Goal: Task Accomplishment & Management: Use online tool/utility

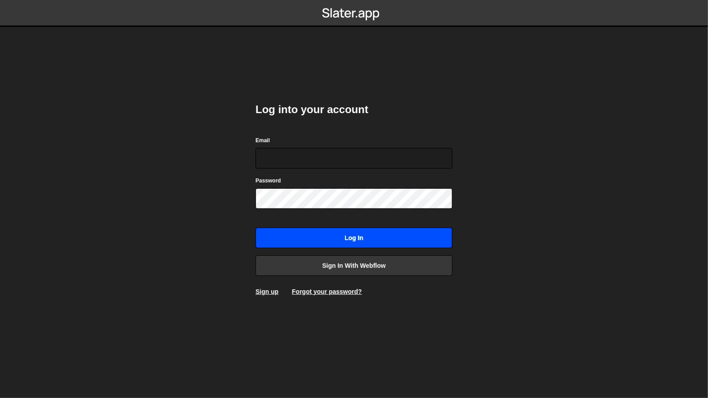
type input "[EMAIL_ADDRESS][DOMAIN_NAME]"
click at [344, 239] on input "Log in" at bounding box center [353, 238] width 197 height 21
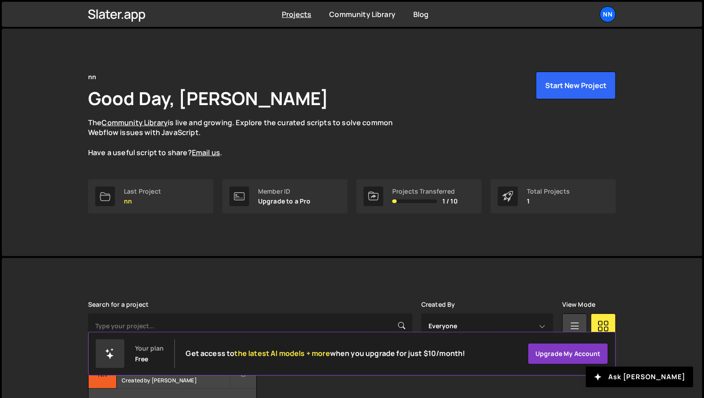
click at [50, 224] on div "nn Good Day, nico nagel The Community Library is live and growing. Explore the …" at bounding box center [352, 143] width 701 height 228
drag, startPoint x: 323, startPoint y: 48, endPoint x: 295, endPoint y: 101, distance: 59.6
click at [323, 47] on div "nn Good Day, nico nagel The Community Library is live and growing. Explore the …" at bounding box center [352, 143] width 555 height 228
click at [161, 198] on link "Last Project nn" at bounding box center [150, 196] width 125 height 34
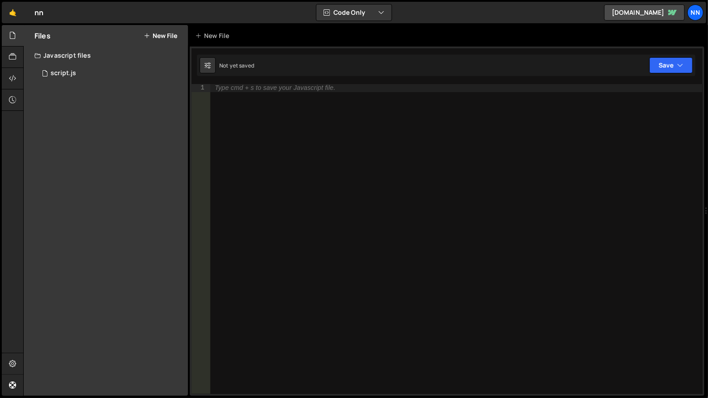
click at [0, 398] on nordpass-portal at bounding box center [0, 398] width 0 height 0
click at [695, 17] on div "nn" at bounding box center [695, 12] width 16 height 16
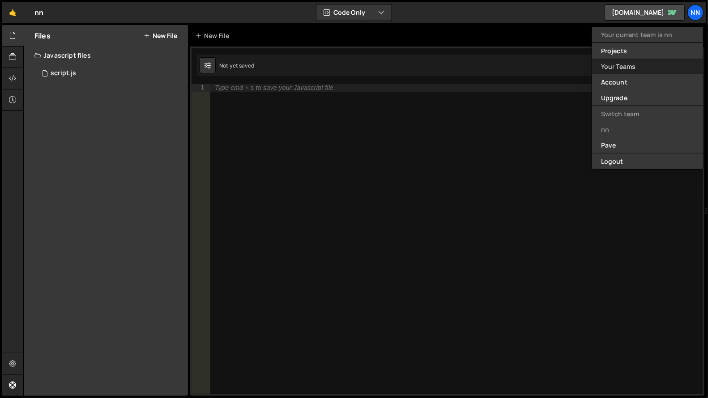
click at [610, 71] on link "Your Teams" at bounding box center [647, 67] width 111 height 16
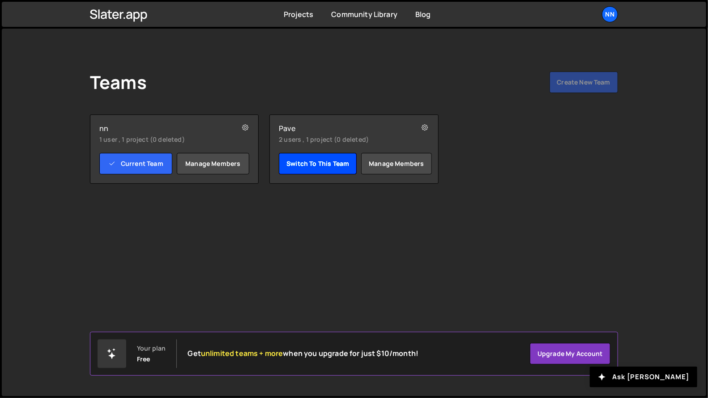
click at [329, 165] on link "Switch to this team" at bounding box center [318, 163] width 78 height 21
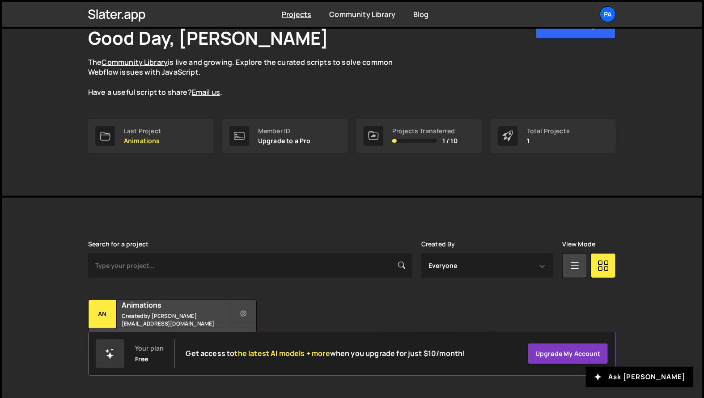
scroll to position [62, 0]
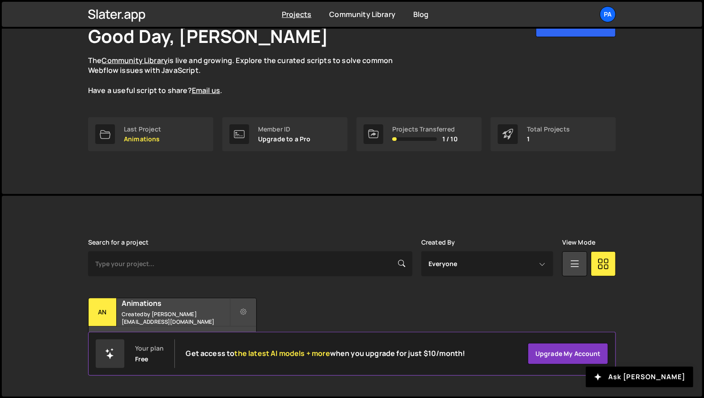
click at [551, 310] on div "Transfer Project Edit Project Delete Project An Animations Created by caspar@pa…" at bounding box center [352, 326] width 528 height 56
click at [182, 313] on div "Animations Created by caspar@pavemotors.com" at bounding box center [173, 312] width 168 height 28
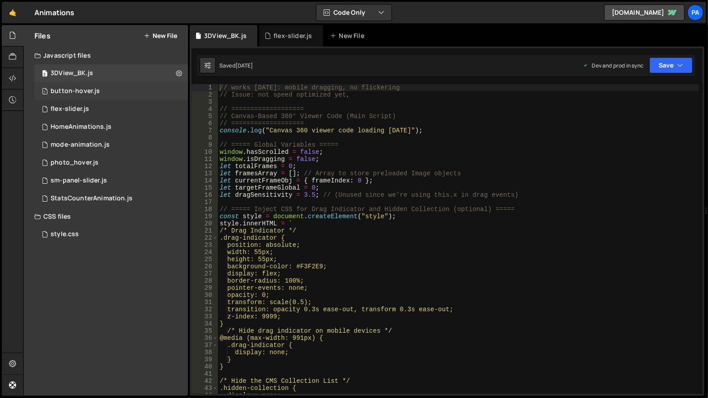
scroll to position [4875, 0]
click at [96, 111] on div "5 flex-slider.js 0" at bounding box center [110, 109] width 153 height 18
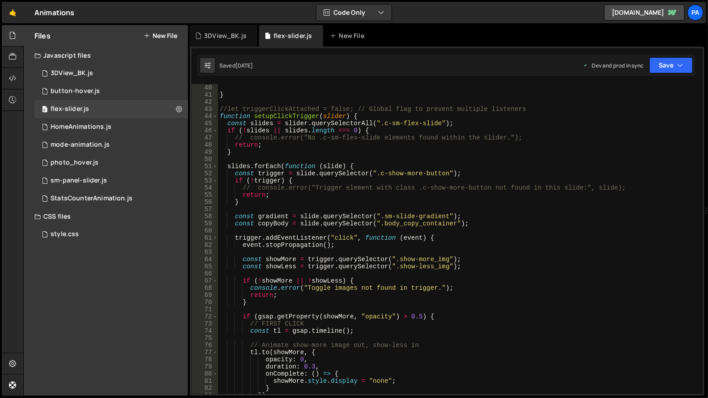
scroll to position [161, 0]
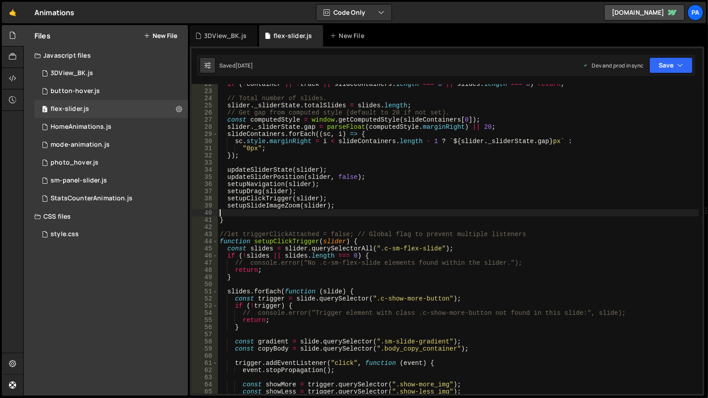
click at [351, 211] on div "if ( ! container || ! track || slideContainers . length === 0 || slides . lengt…" at bounding box center [458, 243] width 481 height 324
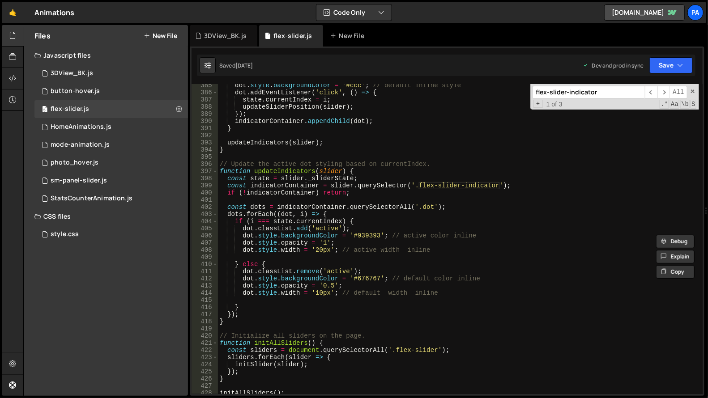
scroll to position [2758, 0]
type input "flex-slider-indicator"
click at [371, 234] on div "dot . style . backgroundColor = '#ccc' ; // default inline style dot . addEvent…" at bounding box center [458, 244] width 481 height 324
paste textarea "EAE8D6"
click at [365, 279] on div "dot . style . backgroundColor = '#ccc' ; // default inline style dot . addEvent…" at bounding box center [458, 244] width 481 height 324
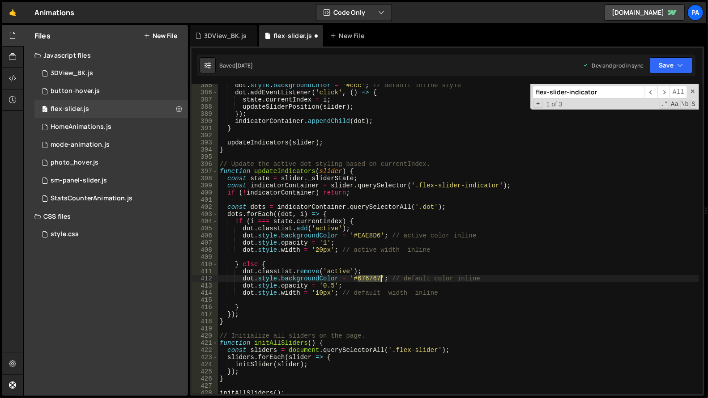
drag, startPoint x: 358, startPoint y: 279, endPoint x: 379, endPoint y: 280, distance: 21.1
click at [379, 280] on div "dot . style . backgroundColor = '#ccc' ; // default inline style dot . addEvent…" at bounding box center [458, 244] width 481 height 324
paste textarea "F3F2E9"
click at [669, 65] on button "Save" at bounding box center [670, 65] width 43 height 16
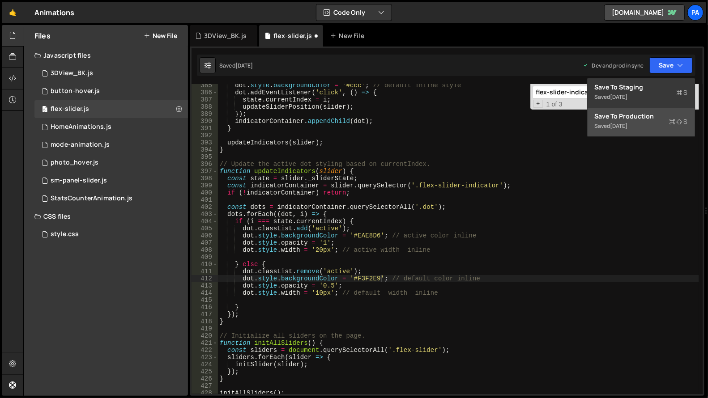
click at [619, 128] on div "[DATE]" at bounding box center [618, 126] width 17 height 8
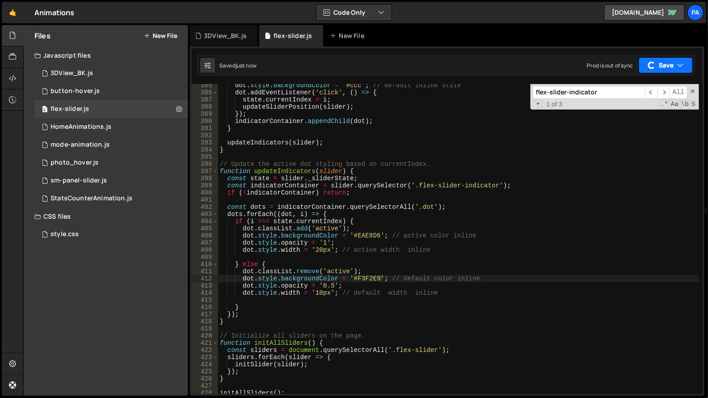
click at [678, 62] on icon "button" at bounding box center [680, 65] width 6 height 9
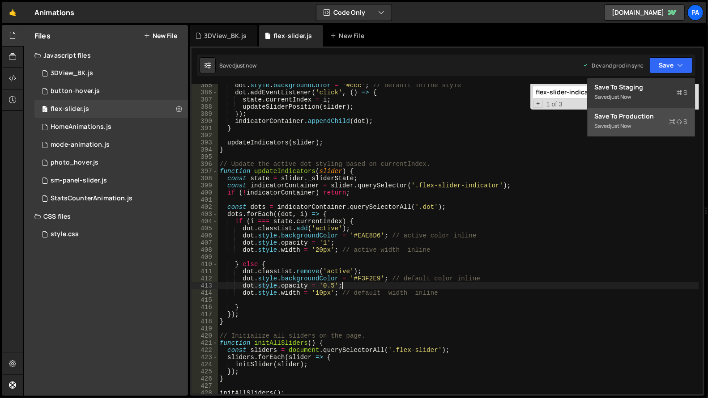
click at [474, 286] on div "dot . style . backgroundColor = '#ccc' ; // default inline style dot . addEvent…" at bounding box center [458, 244] width 481 height 324
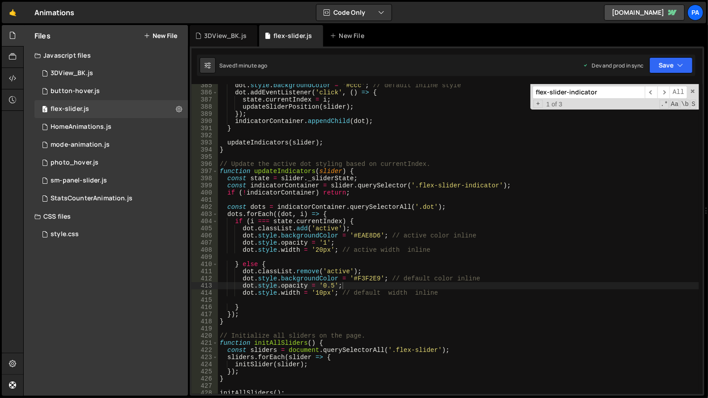
drag, startPoint x: 331, startPoint y: 284, endPoint x: 339, endPoint y: 300, distance: 17.8
click at [331, 284] on div "dot . style . backgroundColor = '#ccc' ; // default inline style dot . addEvent…" at bounding box center [458, 244] width 481 height 324
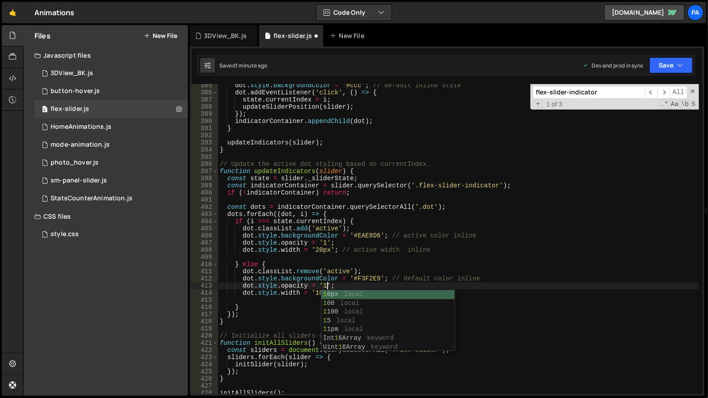
click at [291, 289] on div "dot . style . backgroundColor = '#ccc' ; // default inline style dot . addEvent…" at bounding box center [458, 244] width 481 height 324
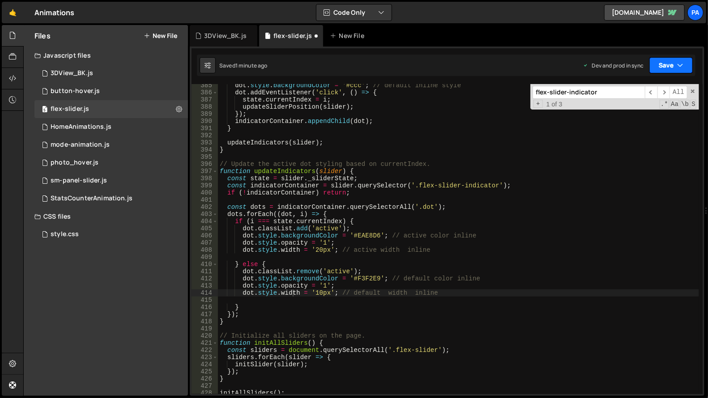
click at [669, 70] on button "Save" at bounding box center [670, 65] width 43 height 16
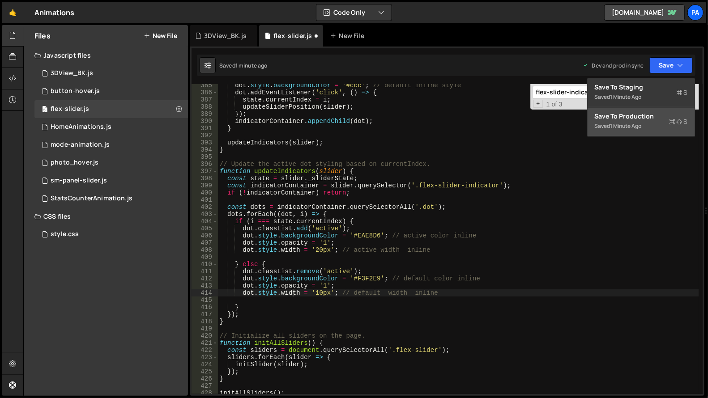
click at [631, 123] on div "1 minute ago" at bounding box center [625, 126] width 31 height 8
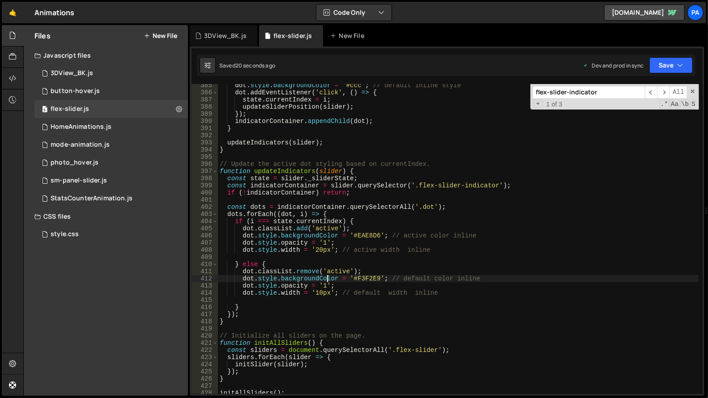
click at [326, 278] on div "dot . style . backgroundColor = '#ccc' ; // default inline style dot . addEvent…" at bounding box center [458, 244] width 481 height 324
click at [301, 278] on div "dot . style . backgroundColor = '#ccc' ; // default inline style dot . addEvent…" at bounding box center [458, 244] width 481 height 324
click at [661, 65] on button "Save" at bounding box center [670, 65] width 43 height 16
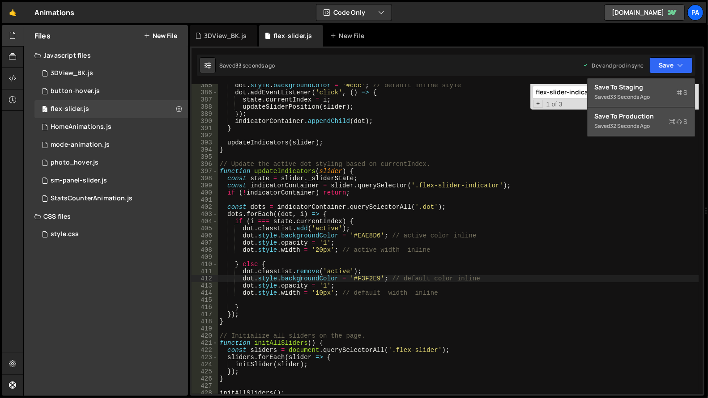
click at [646, 89] on div "Save to Staging S" at bounding box center [641, 87] width 93 height 9
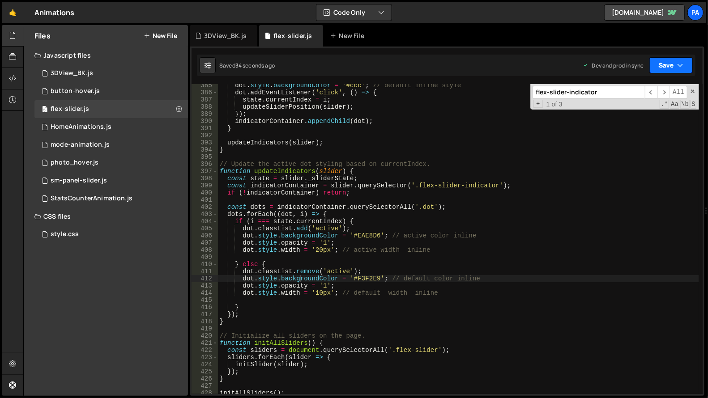
click at [658, 67] on button "Save" at bounding box center [670, 65] width 43 height 16
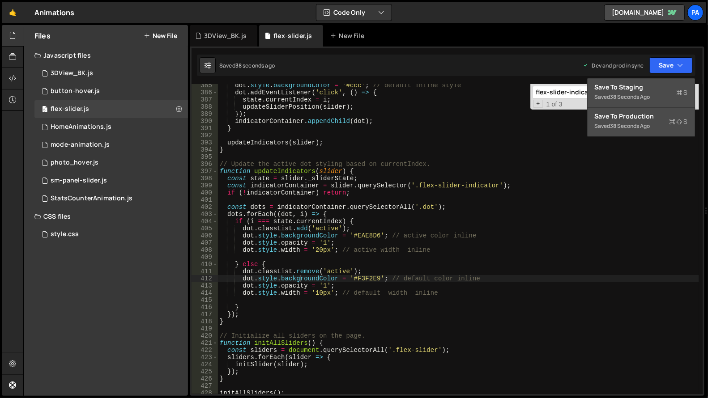
click at [640, 89] on div "Save to Staging S" at bounding box center [641, 87] width 93 height 9
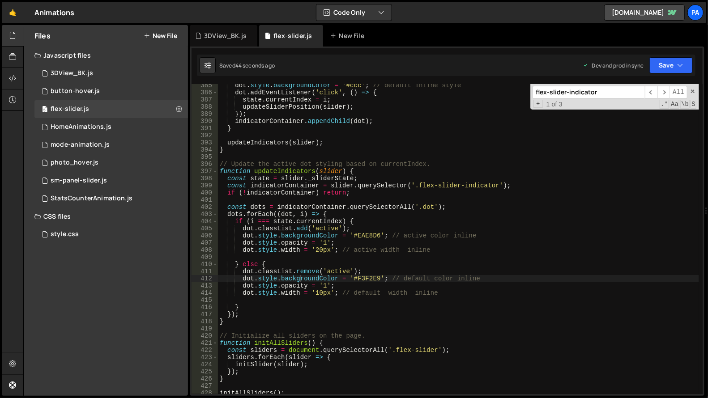
click at [286, 277] on div "dot . style . backgroundColor = '#ccc' ; // default inline style dot . addEvent…" at bounding box center [458, 244] width 481 height 324
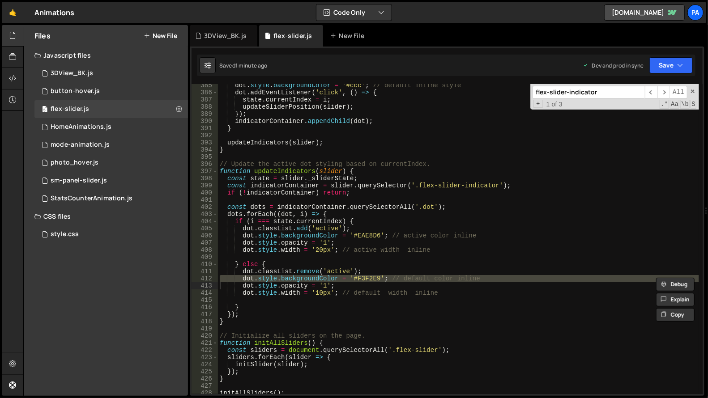
drag, startPoint x: 263, startPoint y: 280, endPoint x: 276, endPoint y: 280, distance: 13.9
click at [263, 280] on div "dot . style . backgroundColor = '#ccc' ; // default inline style dot . addEvent…" at bounding box center [458, 239] width 481 height 310
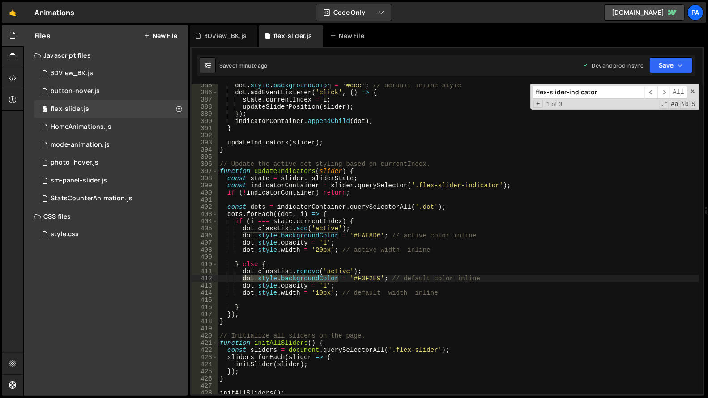
drag, startPoint x: 337, startPoint y: 280, endPoint x: 241, endPoint y: 280, distance: 95.7
click at [241, 280] on div "dot . style . backgroundColor = '#ccc' ; // default inline style dot . addEvent…" at bounding box center [458, 244] width 481 height 324
paste textarea "orde"
drag, startPoint x: 319, startPoint y: 279, endPoint x: 351, endPoint y: 282, distance: 31.9
click at [345, 280] on div "dot . style . backgroundColor = '#ccc' ; // default inline style dot . addEvent…" at bounding box center [458, 244] width 481 height 324
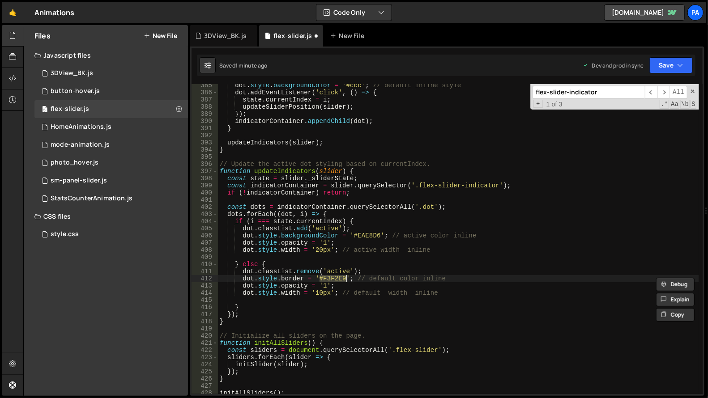
paste textarea "0.75px solid"
click at [660, 70] on button "Save" at bounding box center [670, 65] width 43 height 16
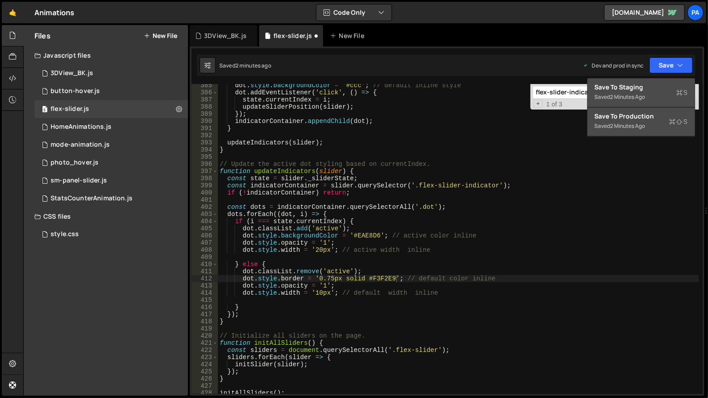
click at [632, 87] on div "Save to Staging S" at bounding box center [641, 87] width 93 height 9
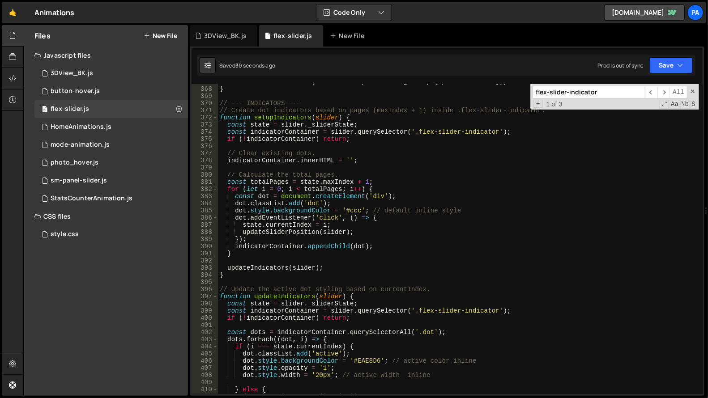
scroll to position [2722, 0]
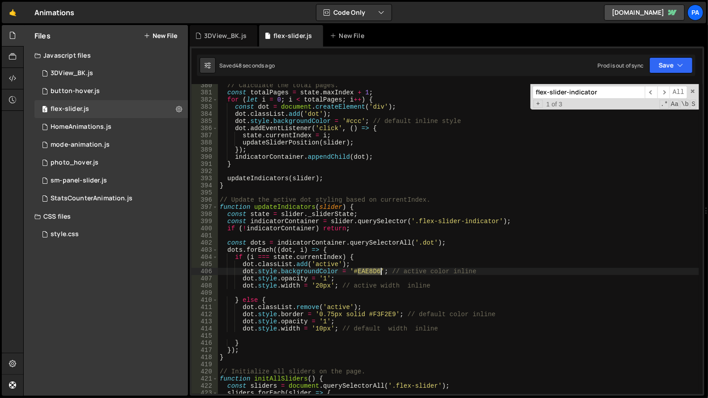
drag, startPoint x: 358, startPoint y: 272, endPoint x: 379, endPoint y: 272, distance: 21.5
click at [379, 272] on div "// Calculate the total pages. const totalPages = state . maxIndex + 1 ; for ( l…" at bounding box center [458, 244] width 481 height 324
paste textarea "F3F2E9"
click at [663, 68] on button "Save" at bounding box center [670, 65] width 43 height 16
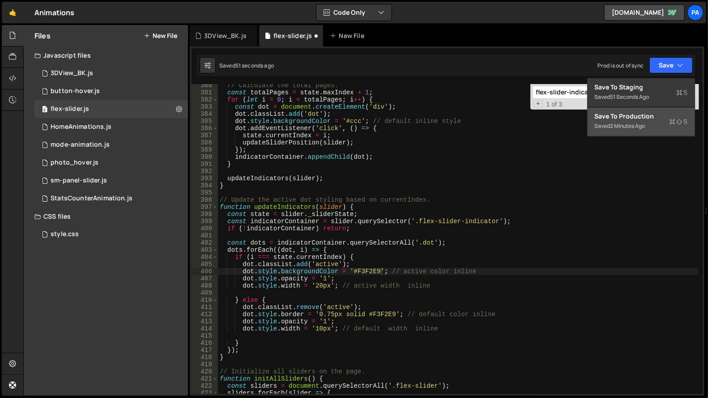
click at [645, 123] on div "2 minutes ago" at bounding box center [627, 126] width 35 height 8
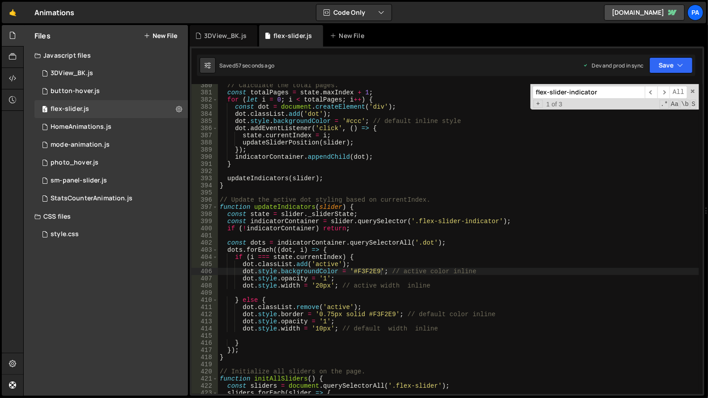
drag, startPoint x: 318, startPoint y: 287, endPoint x: 335, endPoint y: 293, distance: 18.1
click at [318, 287] on div "// Calculate the total pages. const totalPages = state . maxIndex + 1 ; for ( l…" at bounding box center [458, 244] width 481 height 324
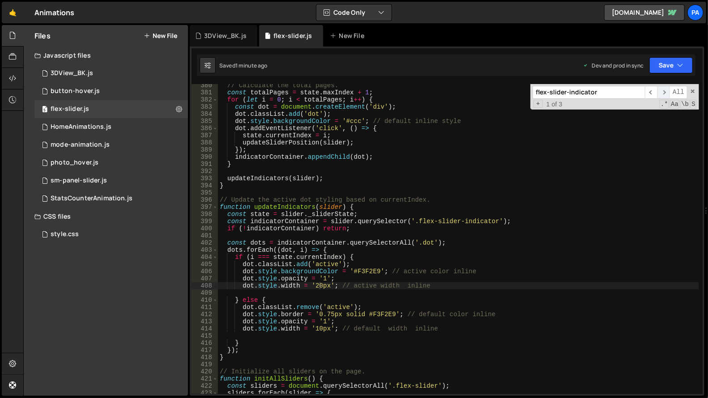
click at [664, 93] on span "​" at bounding box center [663, 92] width 13 height 13
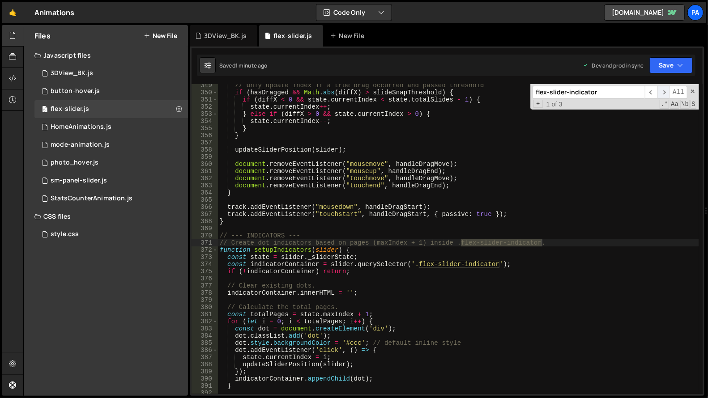
scroll to position [2500, 0]
click at [273, 341] on div "// Only update index if a true drag occurred and passed threshold if ( hasDragg…" at bounding box center [458, 244] width 481 height 324
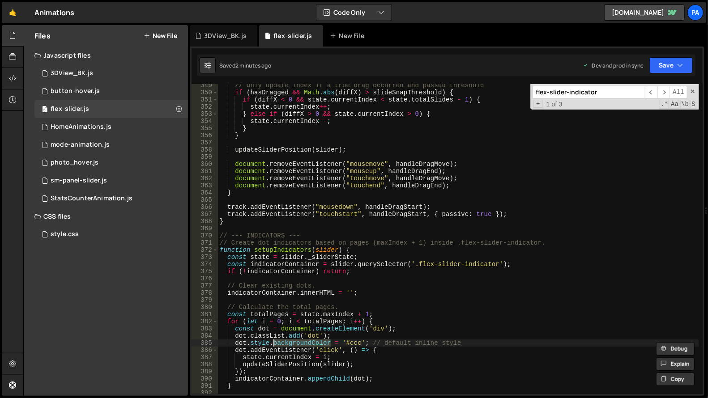
click at [273, 341] on div "// Only update index if a true drag occurred and passed threshold if ( hasDragg…" at bounding box center [458, 244] width 481 height 324
click at [231, 343] on div "// Only update index if a true drag occurred and passed threshold if ( hasDragg…" at bounding box center [458, 239] width 481 height 310
click at [655, 67] on button "Save" at bounding box center [670, 65] width 43 height 16
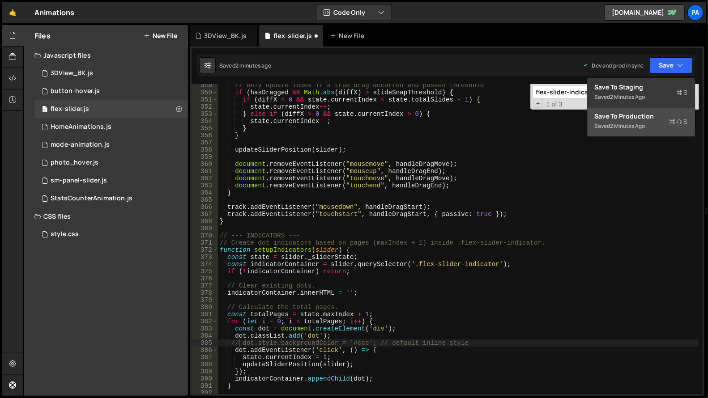
click at [642, 119] on div "Save to Production S" at bounding box center [641, 116] width 93 height 9
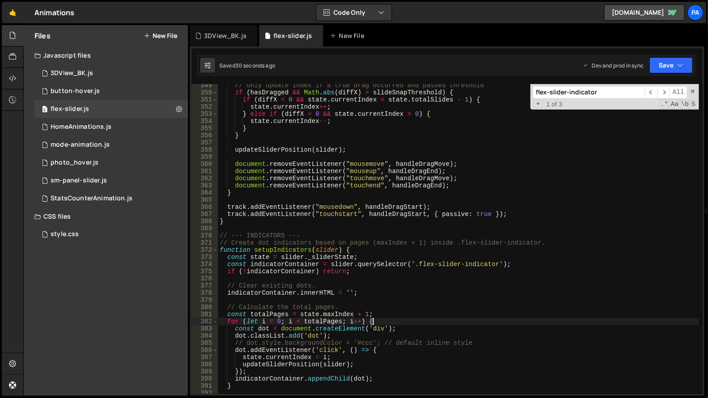
click at [405, 323] on div "// Only update index if a true drag occurred and passed threshold if ( hasDragg…" at bounding box center [458, 244] width 481 height 324
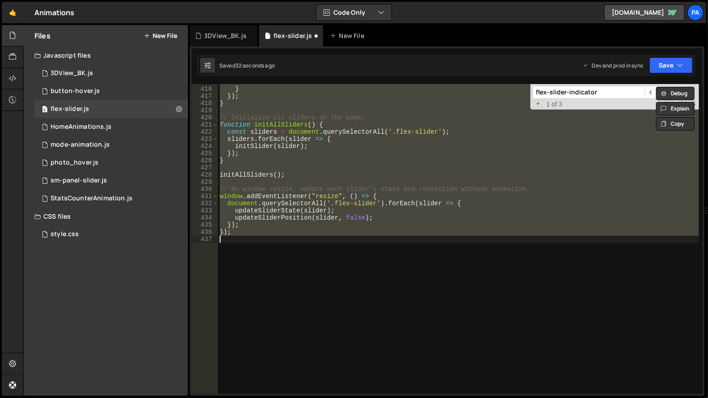
type textarea "dot.style.backgroundColor = '#EAE8D6'; // active color inline"
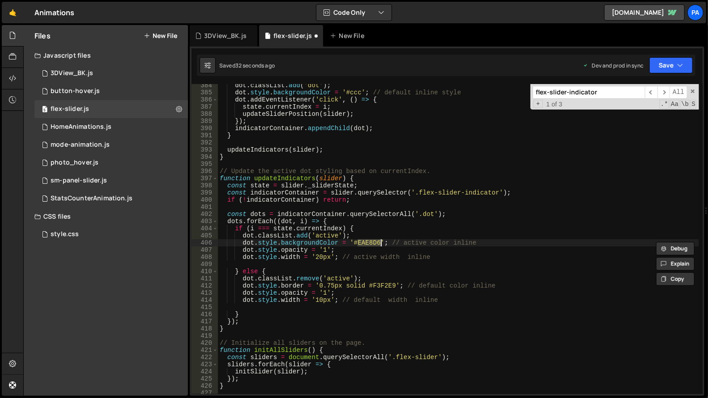
scroll to position [2751, 0]
click at [542, 307] on div "dot . classList . add ( 'dot' ) ; dot . style . backgroundColor = '#ccc' ; // d…" at bounding box center [458, 244] width 481 height 324
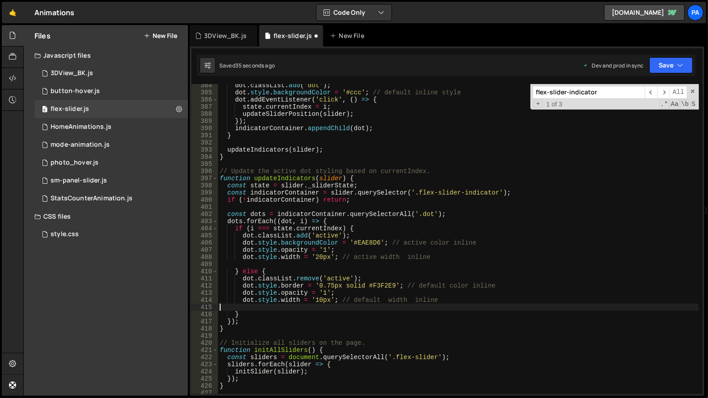
scroll to position [0, 0]
click at [655, 64] on button "Save" at bounding box center [670, 65] width 43 height 16
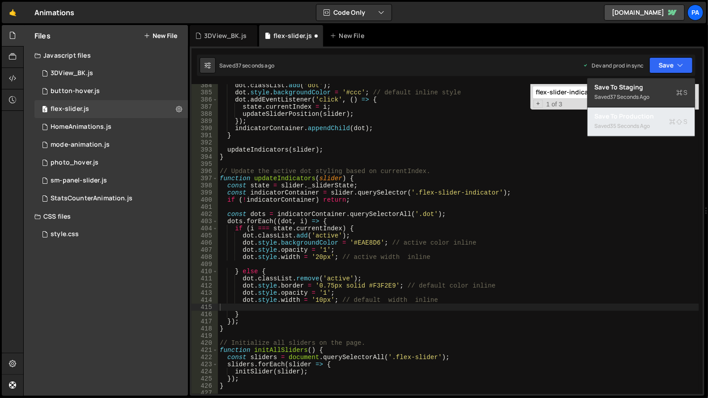
click at [630, 129] on div "35 seconds ago" at bounding box center [630, 126] width 40 height 8
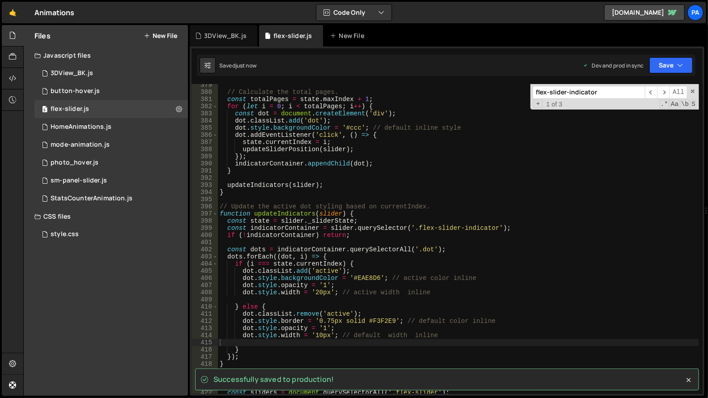
scroll to position [2661, 0]
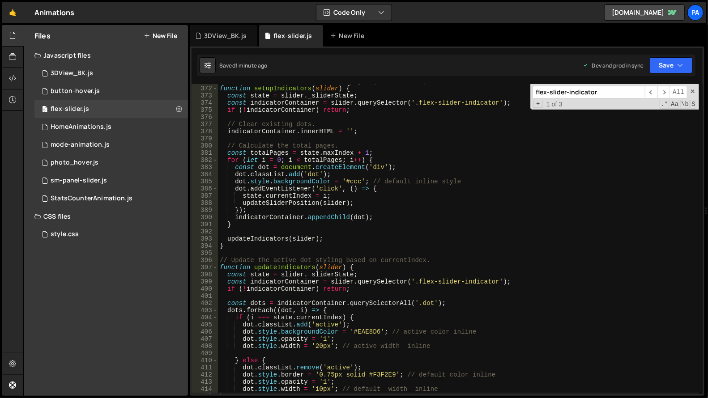
type textarea "dot.classList.add('dot');"
click at [377, 171] on div "// Create dot indicators based on pages (maxIndex + 1) inside .flex-slider-indi…" at bounding box center [458, 240] width 481 height 324
